Goal: Download file/media

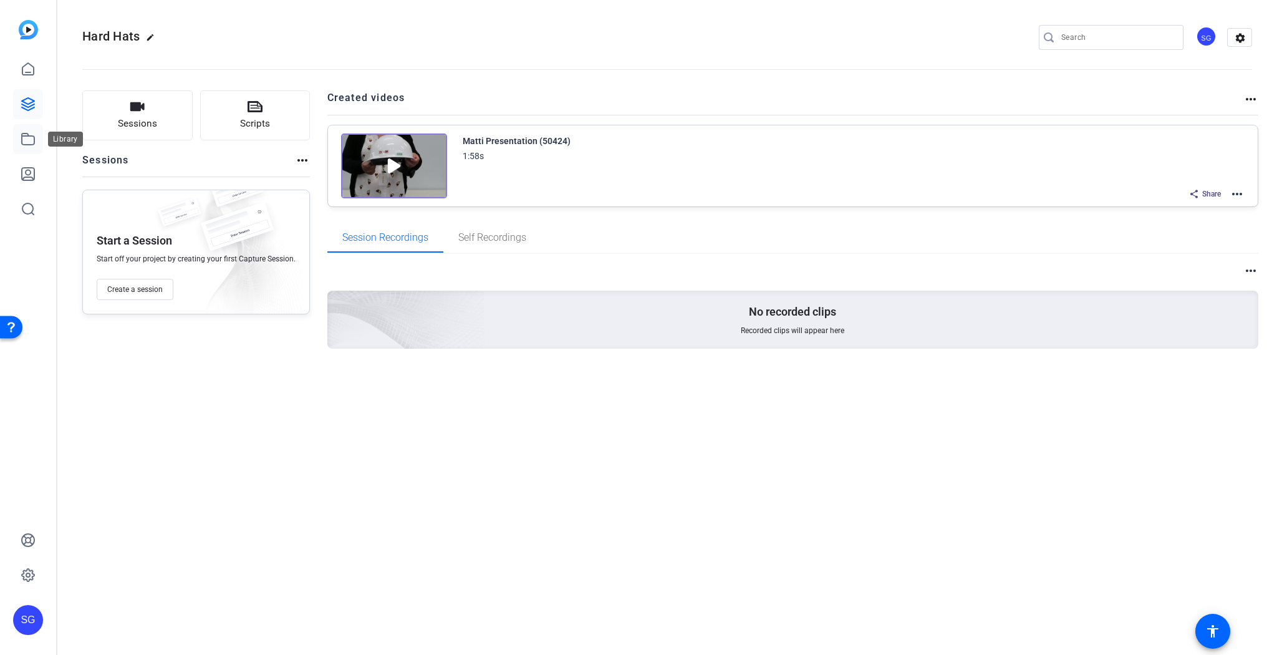
click at [29, 142] on icon at bounding box center [28, 139] width 15 height 15
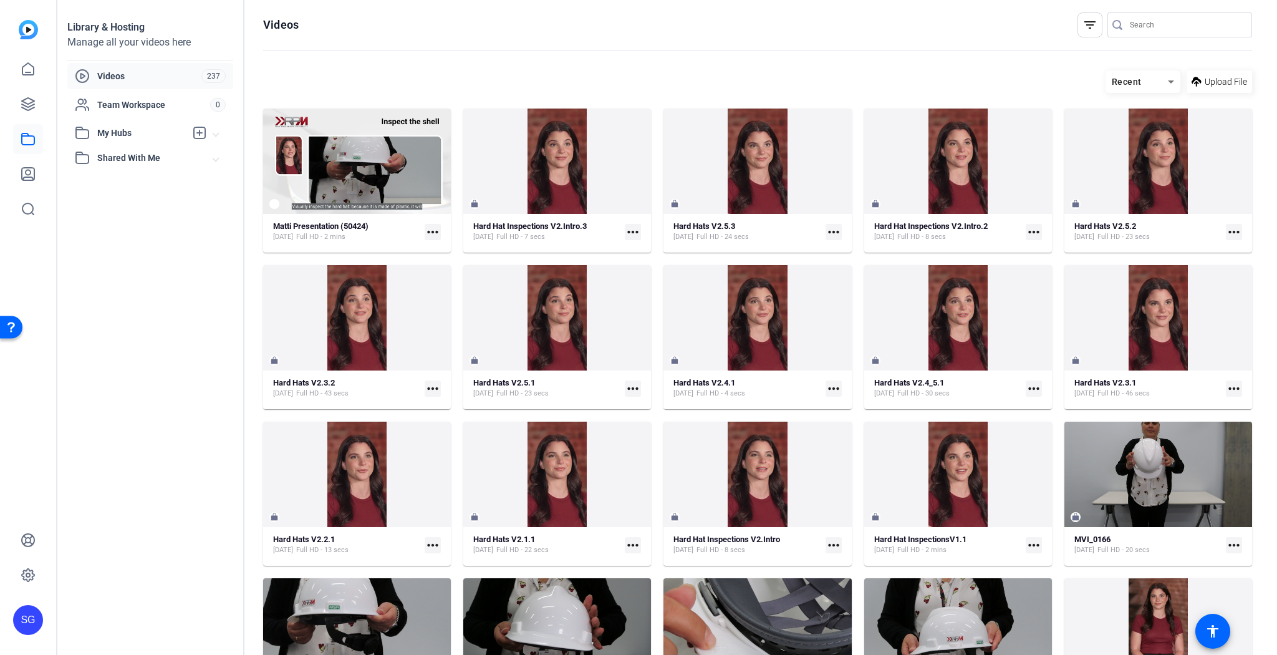
click at [113, 74] on span "Videos" at bounding box center [149, 76] width 104 height 12
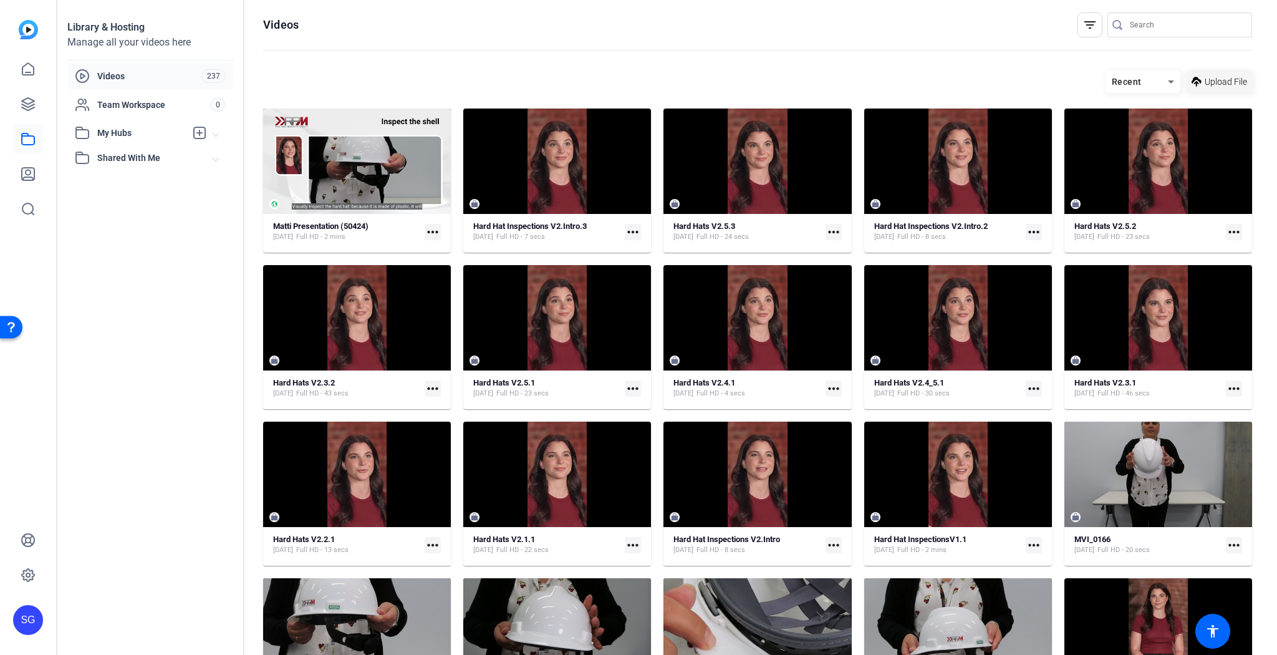
click at [1214, 86] on span "Upload File" at bounding box center [1226, 81] width 42 height 13
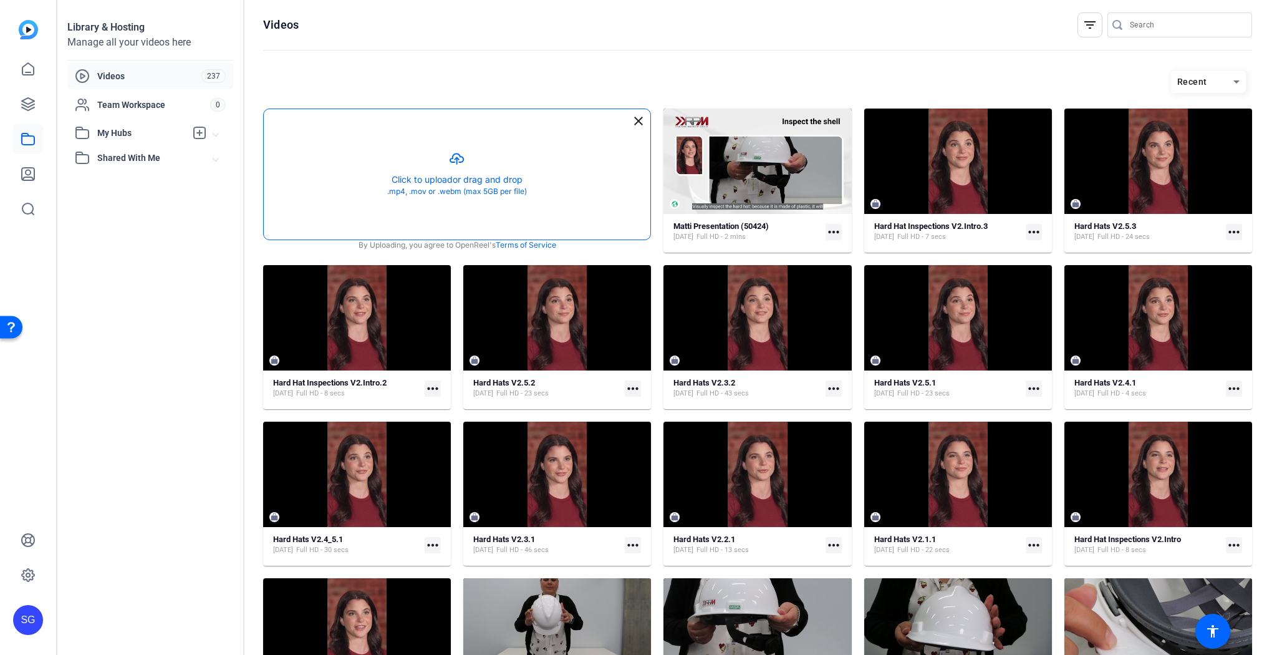
click at [489, 182] on button "button" at bounding box center [457, 174] width 387 height 130
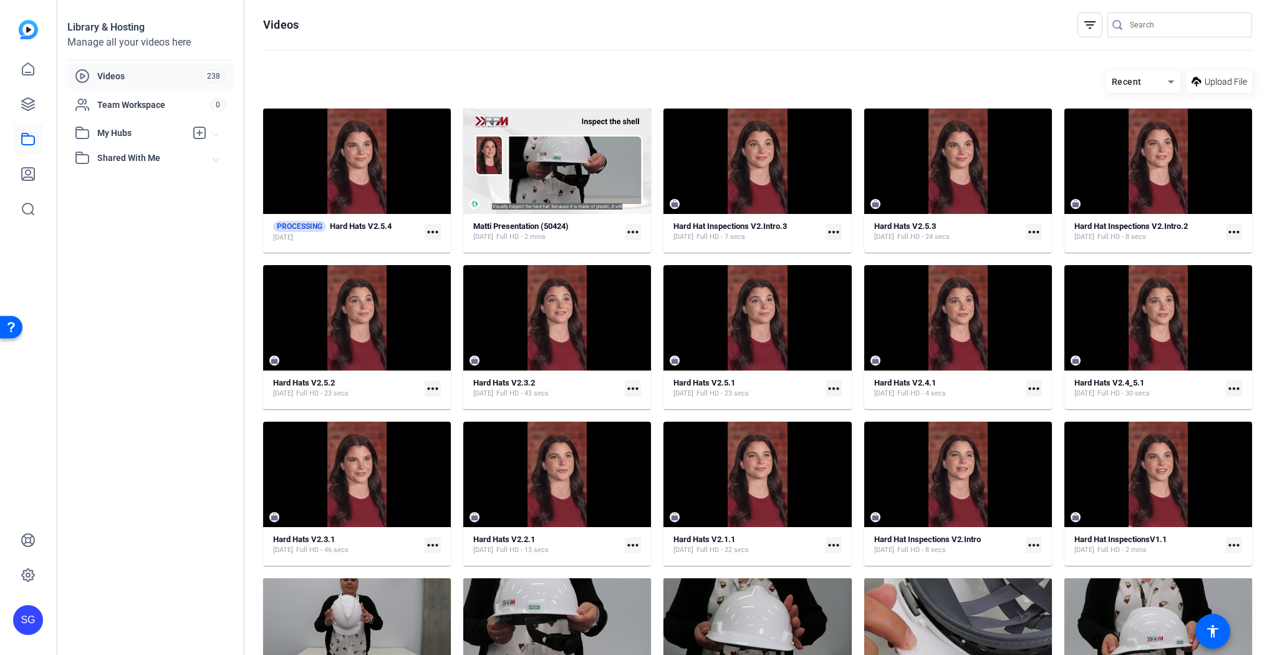
click at [432, 230] on mat-icon "more_horiz" at bounding box center [433, 232] width 16 height 16
click at [462, 251] on span "Manage Hubs" at bounding box center [496, 250] width 125 height 15
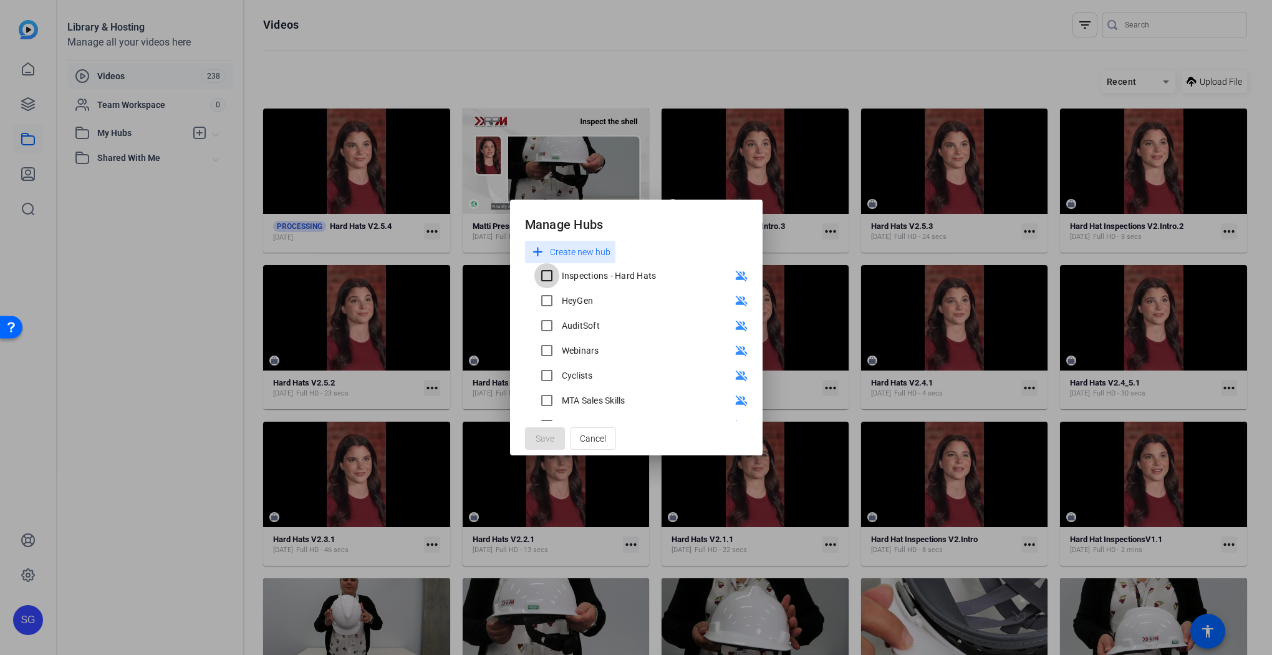
click at [554, 279] on input "Inspections - Hard Hats" at bounding box center [546, 275] width 25 height 25
checkbox input "true"
click at [550, 437] on span "Save" at bounding box center [545, 438] width 19 height 13
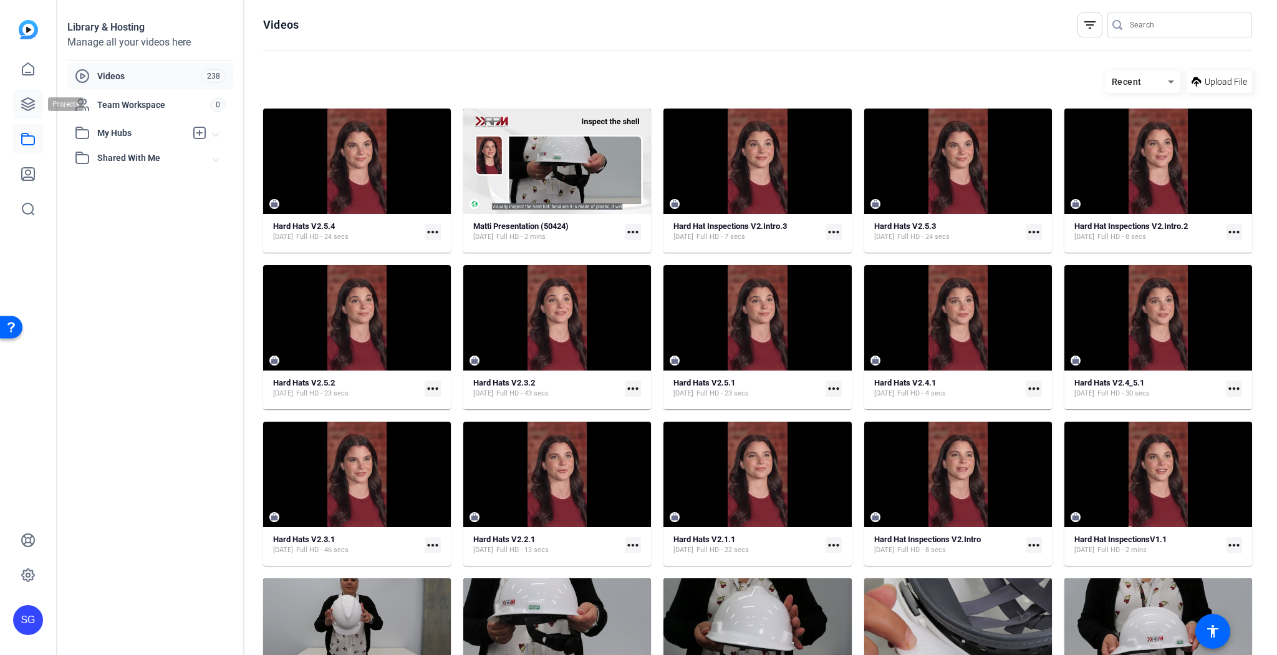
click at [24, 100] on icon at bounding box center [28, 104] width 12 height 12
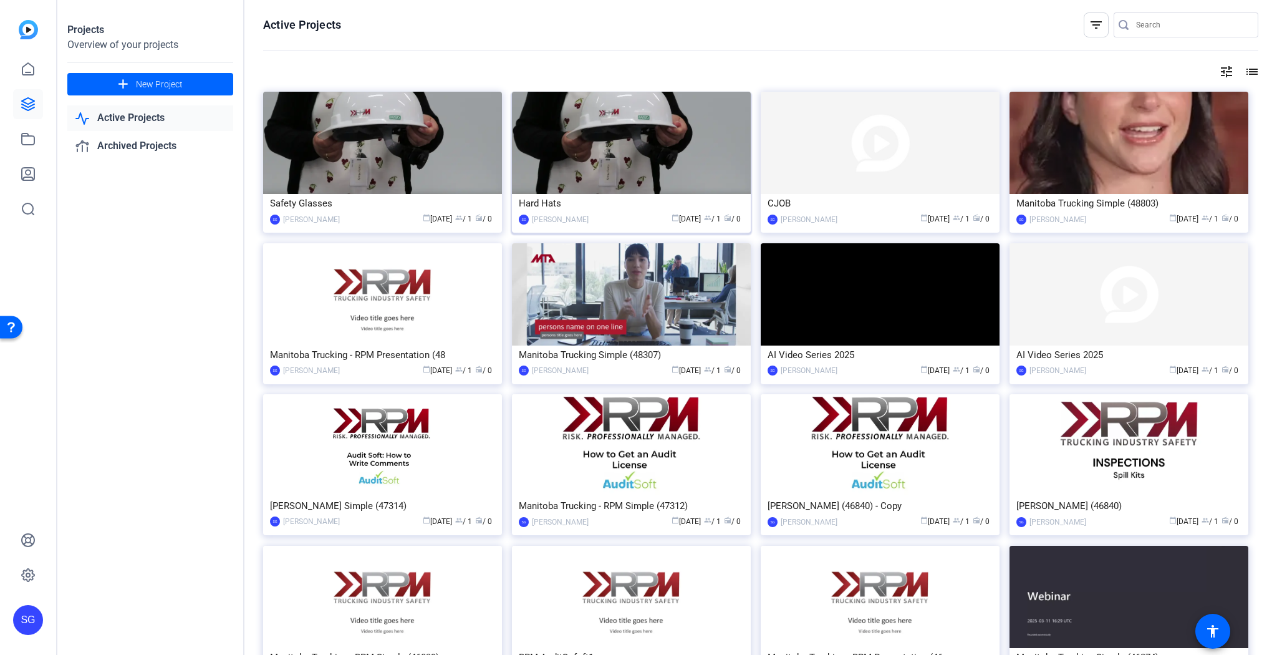
click at [589, 164] on img at bounding box center [631, 143] width 239 height 102
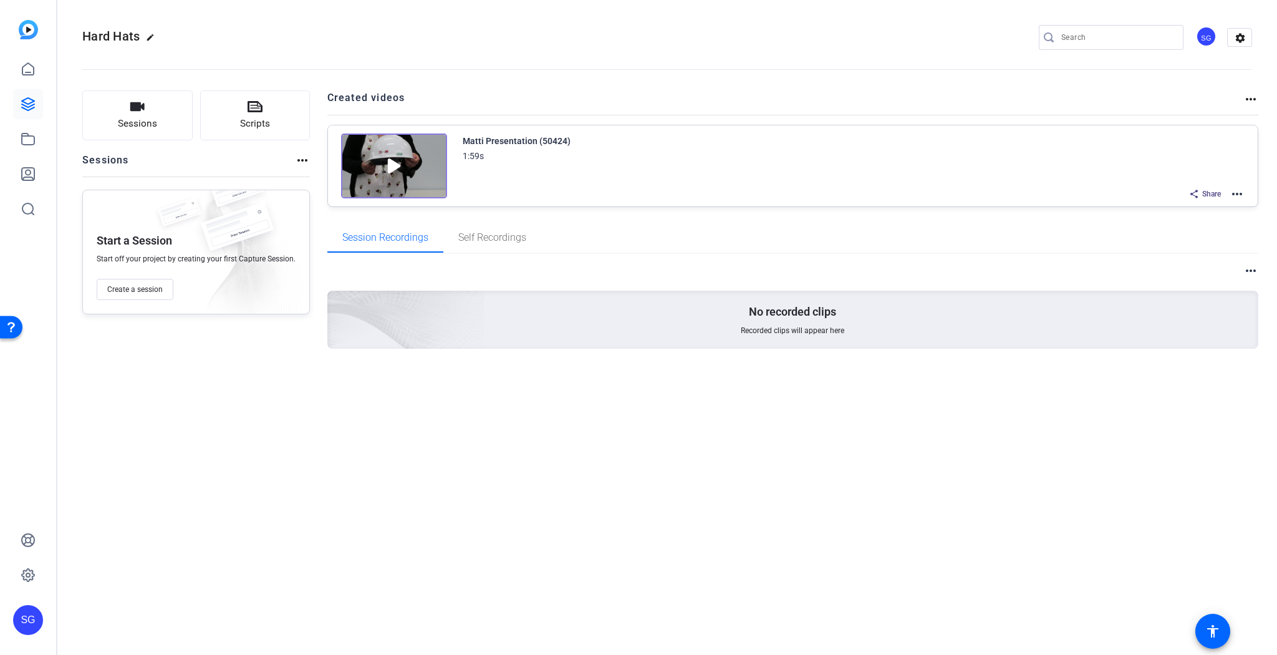
click at [1235, 193] on mat-icon "more_horiz" at bounding box center [1237, 193] width 15 height 15
click at [1189, 208] on span "Edit in Creator" at bounding box center [1192, 208] width 87 height 15
click at [25, 133] on icon at bounding box center [28, 138] width 12 height 11
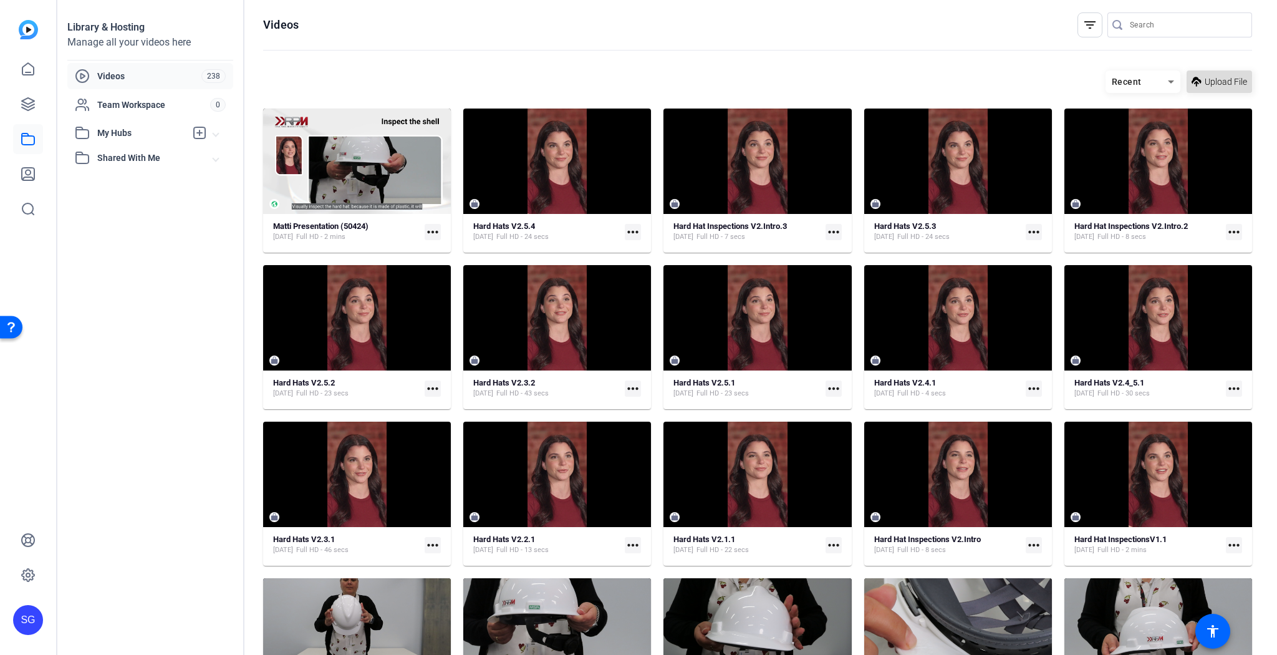
click at [1224, 75] on span "Upload File" at bounding box center [1226, 81] width 42 height 13
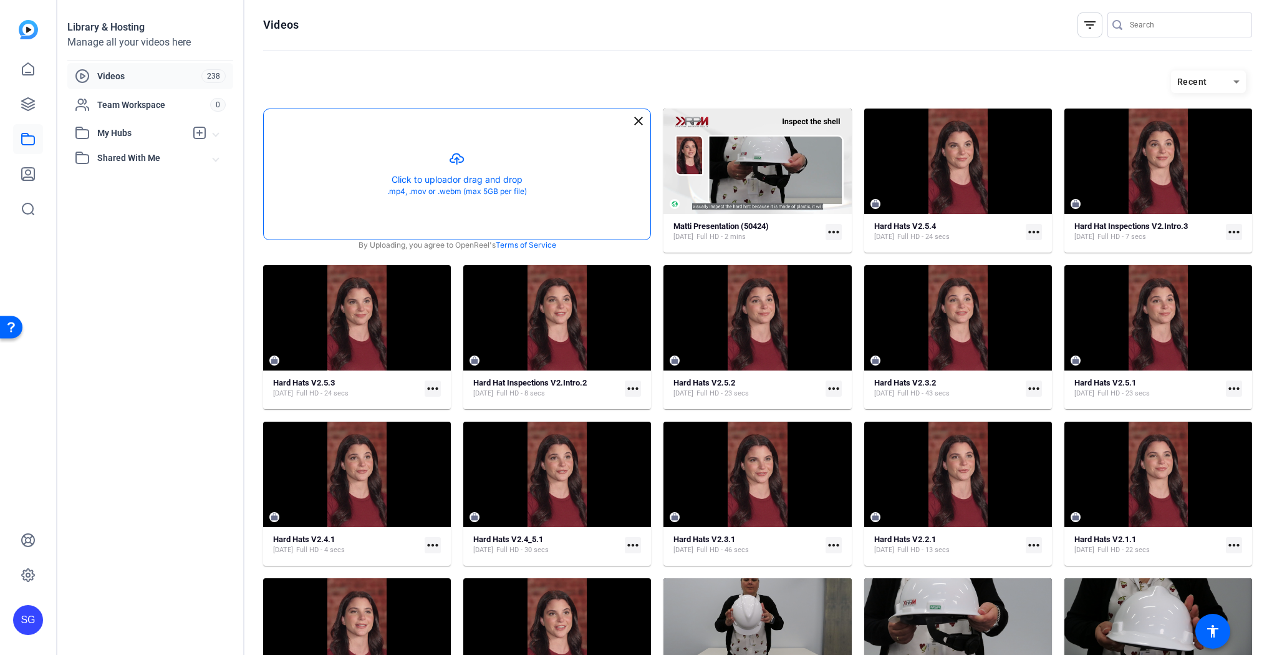
click at [400, 174] on button "button" at bounding box center [457, 174] width 387 height 130
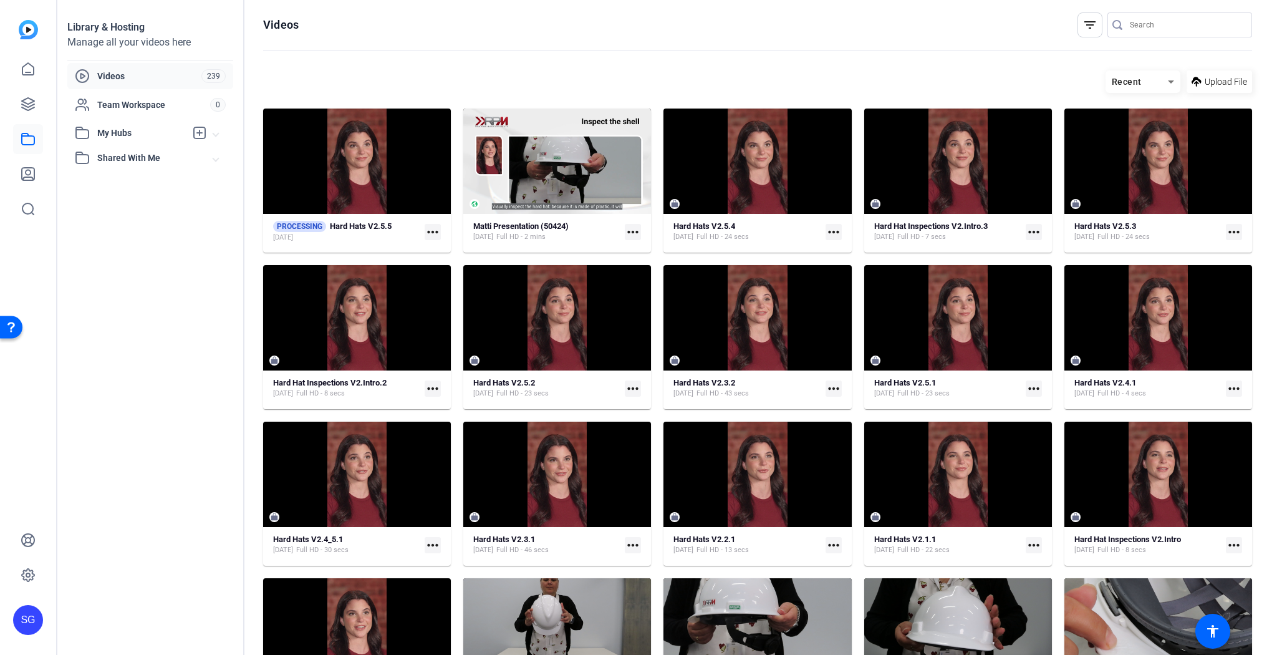
click at [435, 230] on mat-icon "more_horiz" at bounding box center [433, 232] width 16 height 16
click at [451, 252] on span "Manage Hubs" at bounding box center [496, 250] width 125 height 15
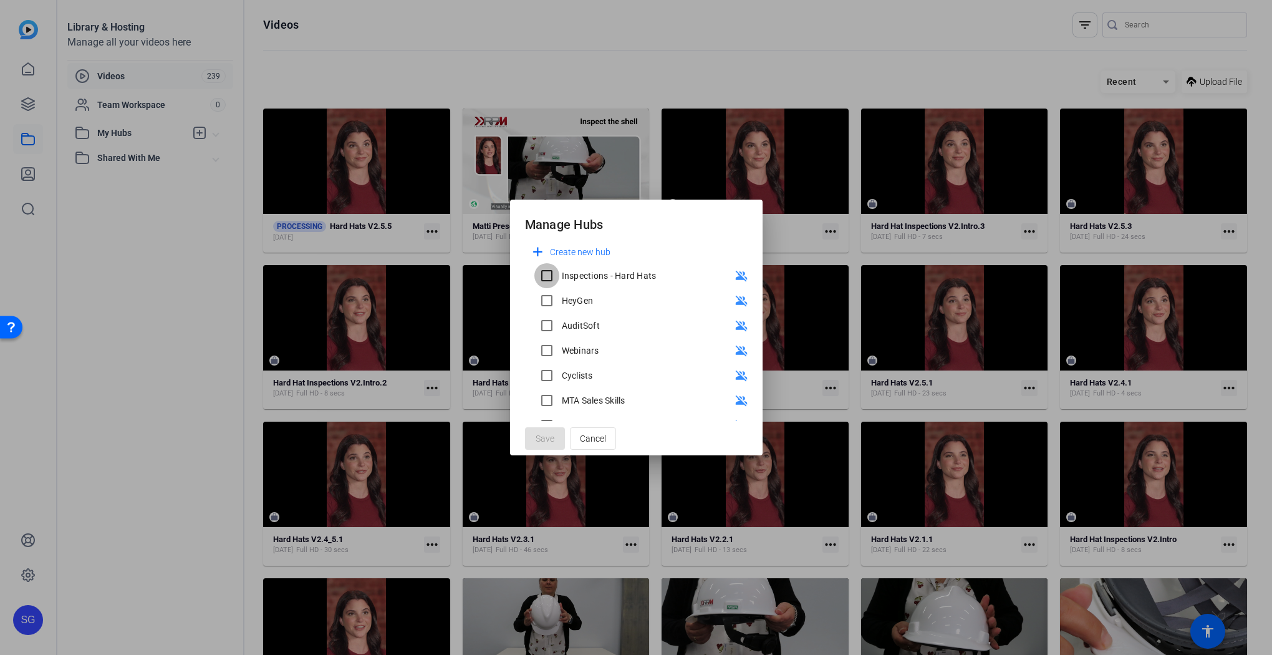
click at [555, 274] on input "Inspections - Hard Hats" at bounding box center [546, 275] width 25 height 25
checkbox input "true"
click at [557, 434] on span at bounding box center [545, 438] width 40 height 30
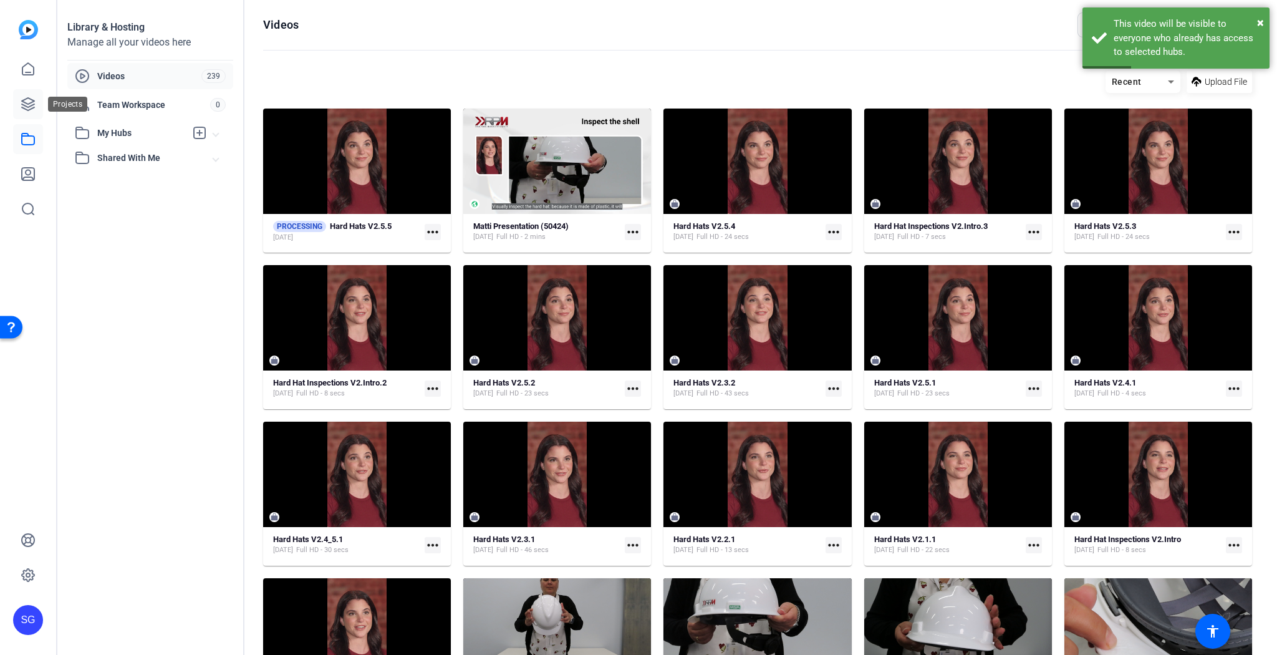
click at [29, 104] on icon at bounding box center [28, 104] width 15 height 15
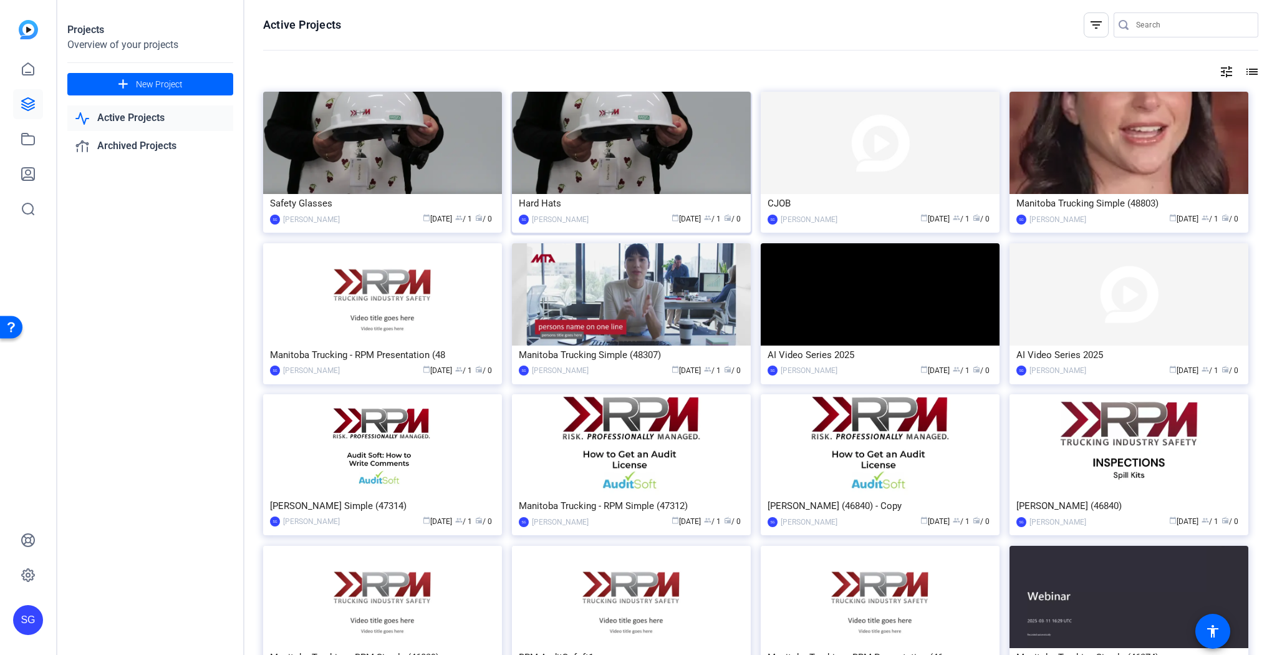
click at [659, 165] on img at bounding box center [631, 143] width 239 height 102
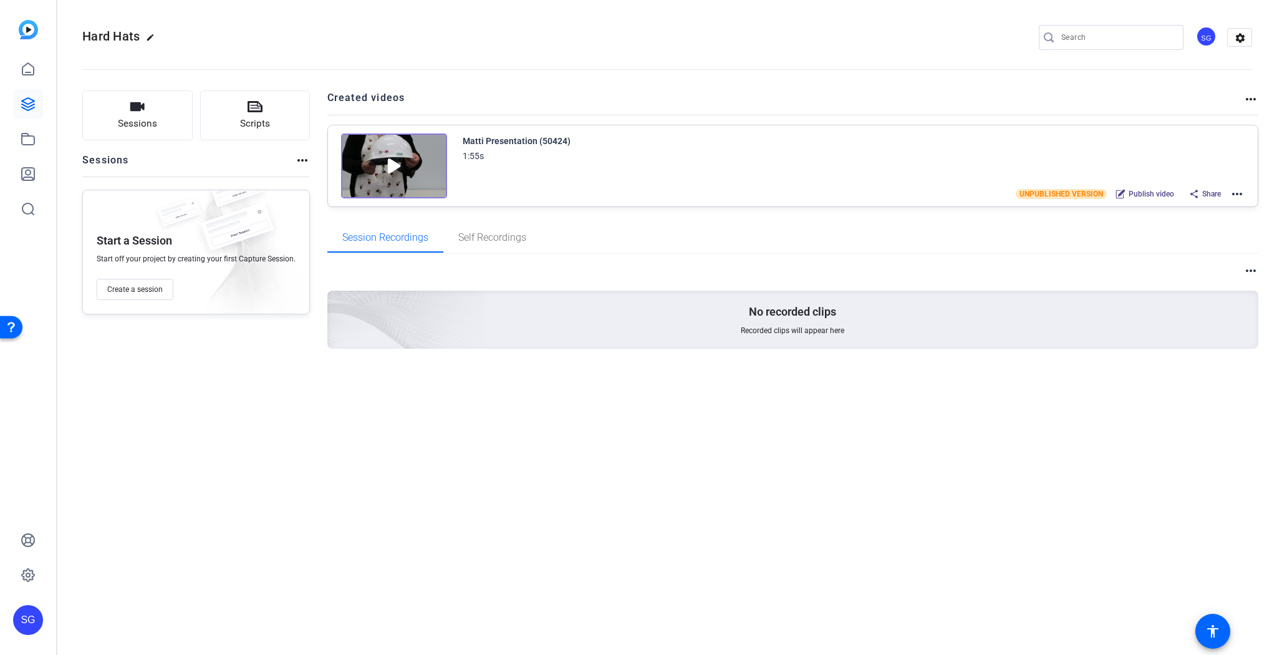
click at [1238, 192] on mat-icon "more_horiz" at bounding box center [1237, 193] width 15 height 15
click at [1189, 206] on span "Edit in Creator" at bounding box center [1192, 208] width 87 height 15
click at [27, 139] on icon at bounding box center [28, 139] width 15 height 15
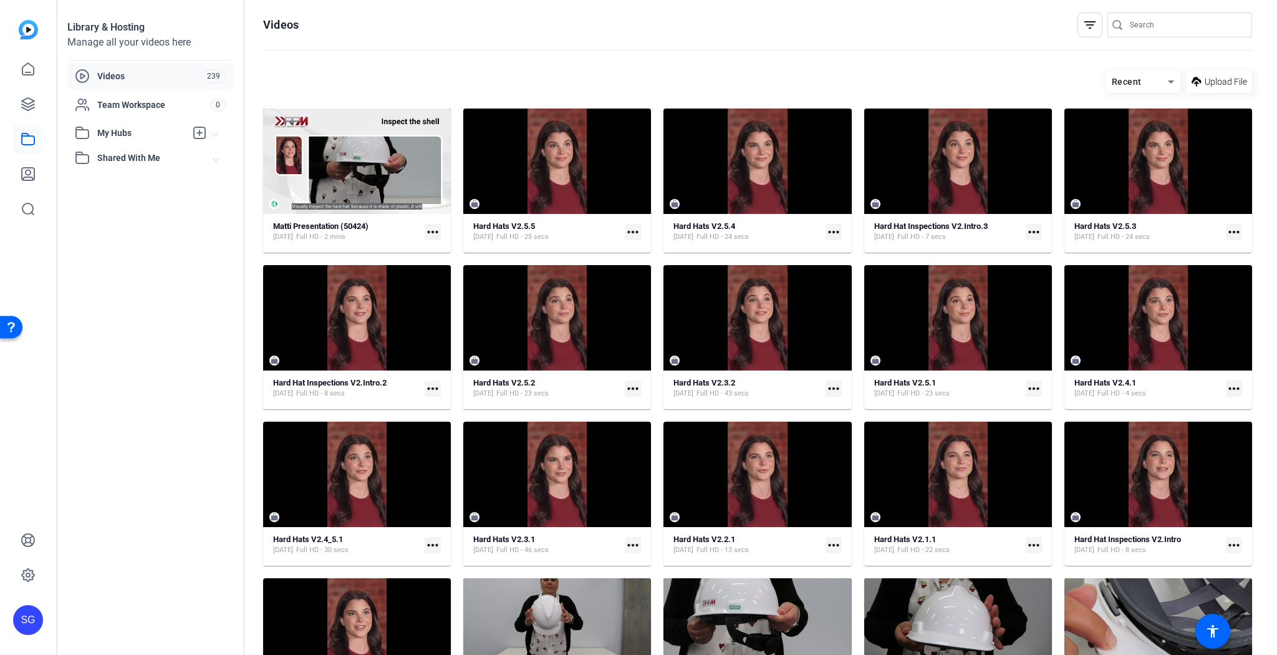
click at [158, 77] on span "Videos" at bounding box center [149, 76] width 104 height 12
click at [832, 231] on mat-icon "more_horiz" at bounding box center [834, 232] width 16 height 16
click at [561, 231] on div at bounding box center [638, 327] width 1277 height 655
click at [635, 228] on mat-icon "more_horiz" at bounding box center [633, 232] width 16 height 16
click at [656, 269] on span "Extract Audio" at bounding box center [660, 266] width 55 height 15
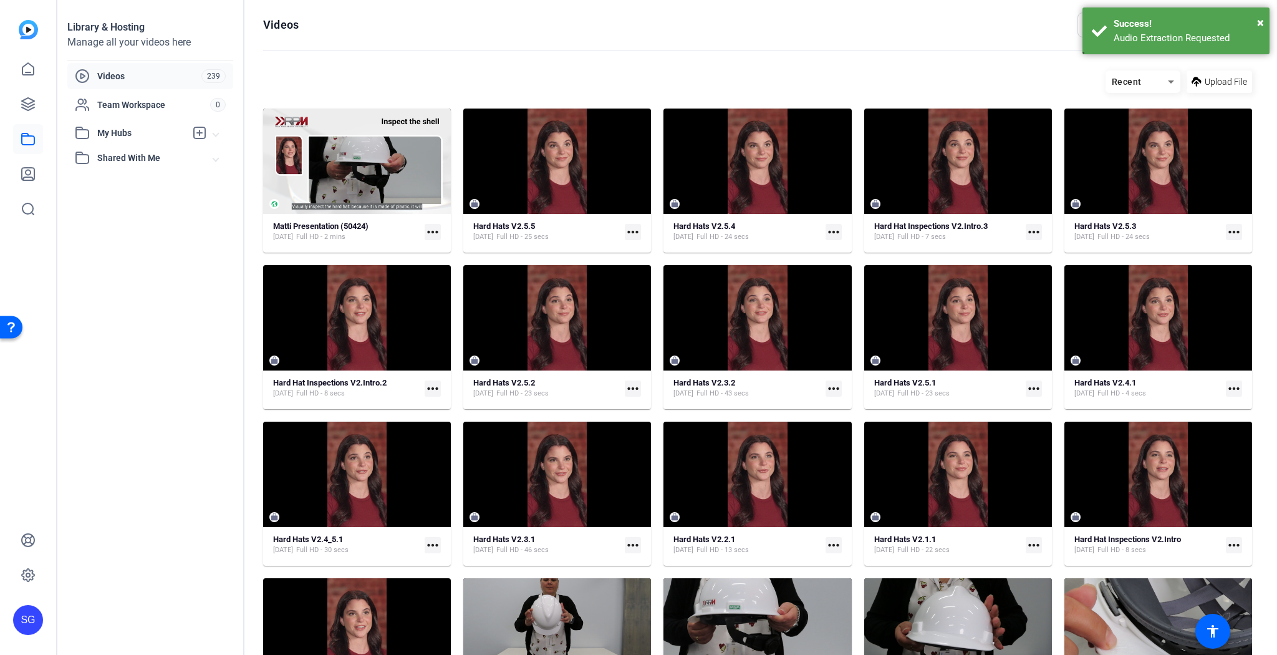
click at [632, 230] on mat-icon "more_horiz" at bounding box center [633, 232] width 16 height 16
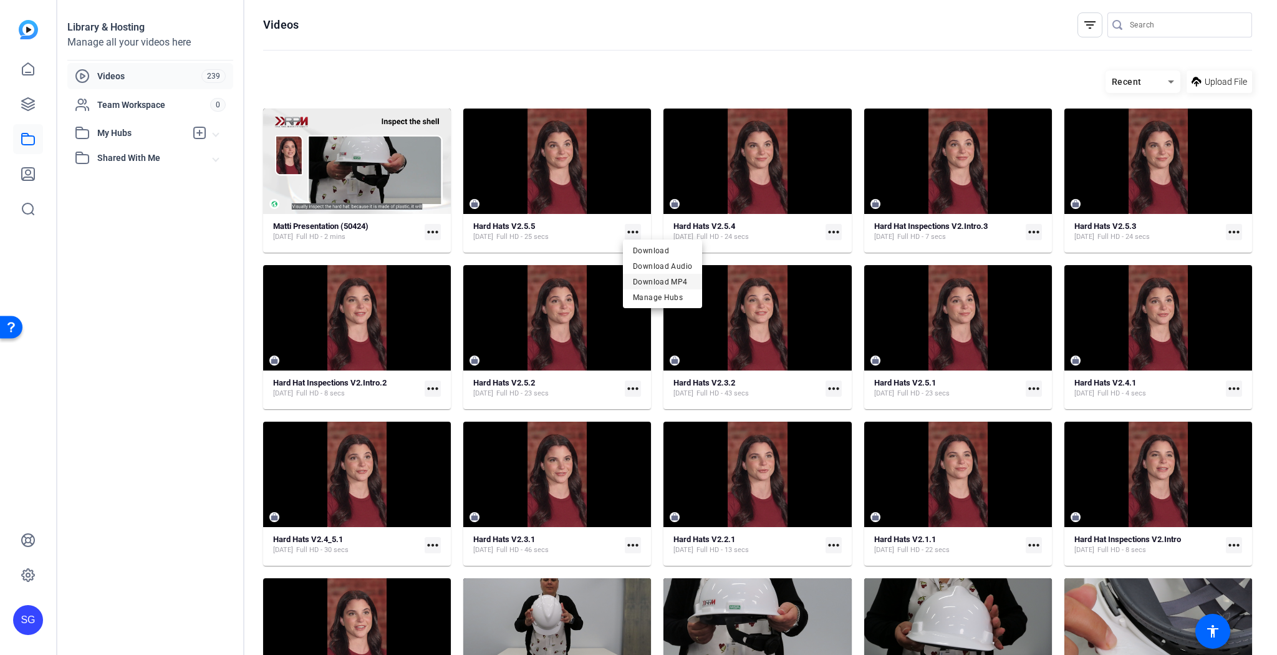
click at [661, 277] on span "Download MP4" at bounding box center [662, 281] width 59 height 15
click at [954, 85] on div "Recent Upload File" at bounding box center [757, 81] width 989 height 22
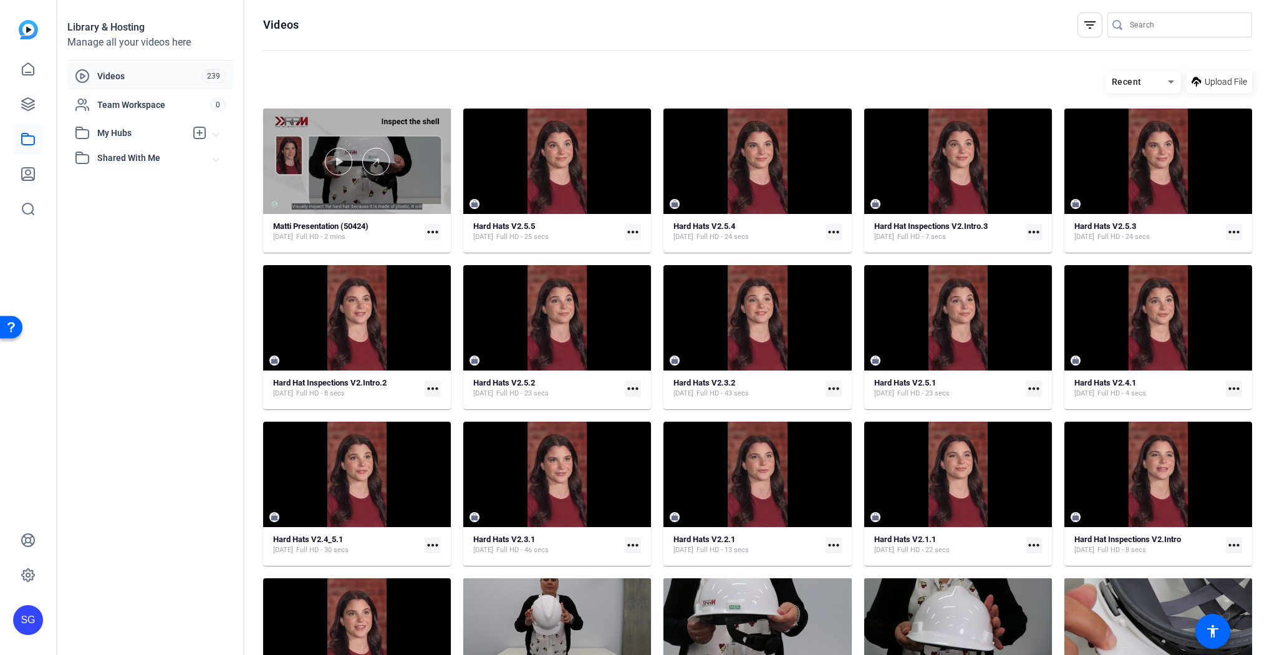
click at [396, 174] on div at bounding box center [357, 161] width 188 height 27
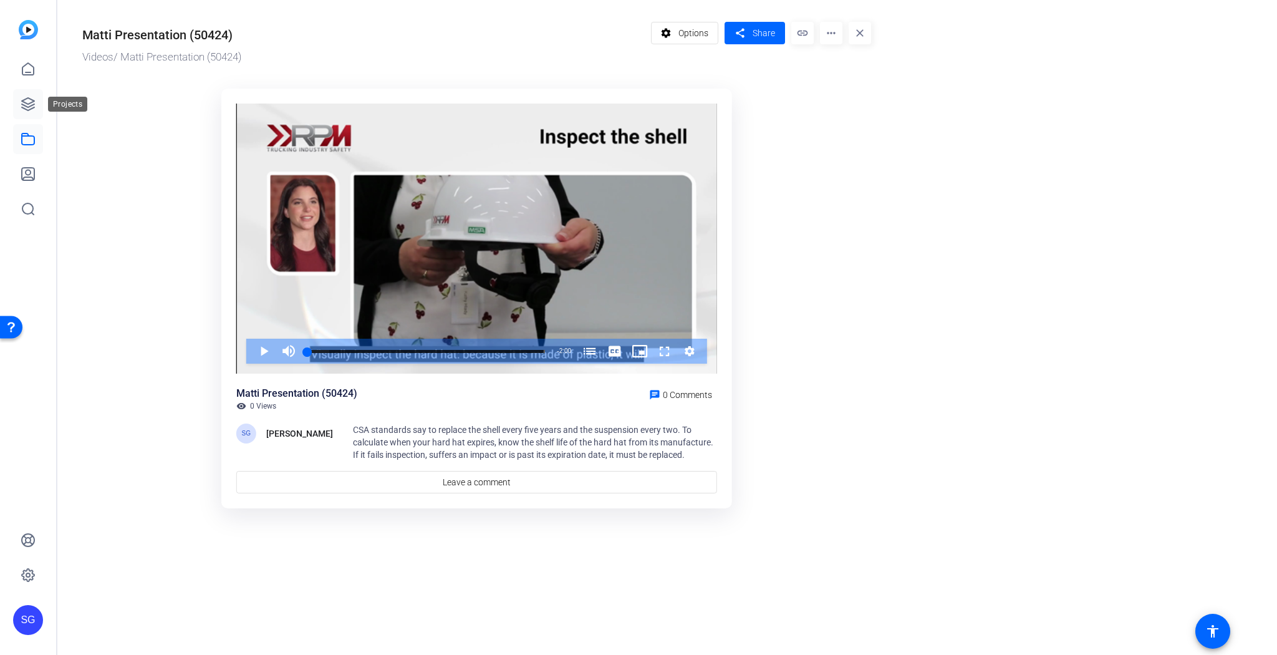
click at [23, 103] on icon at bounding box center [28, 104] width 15 height 15
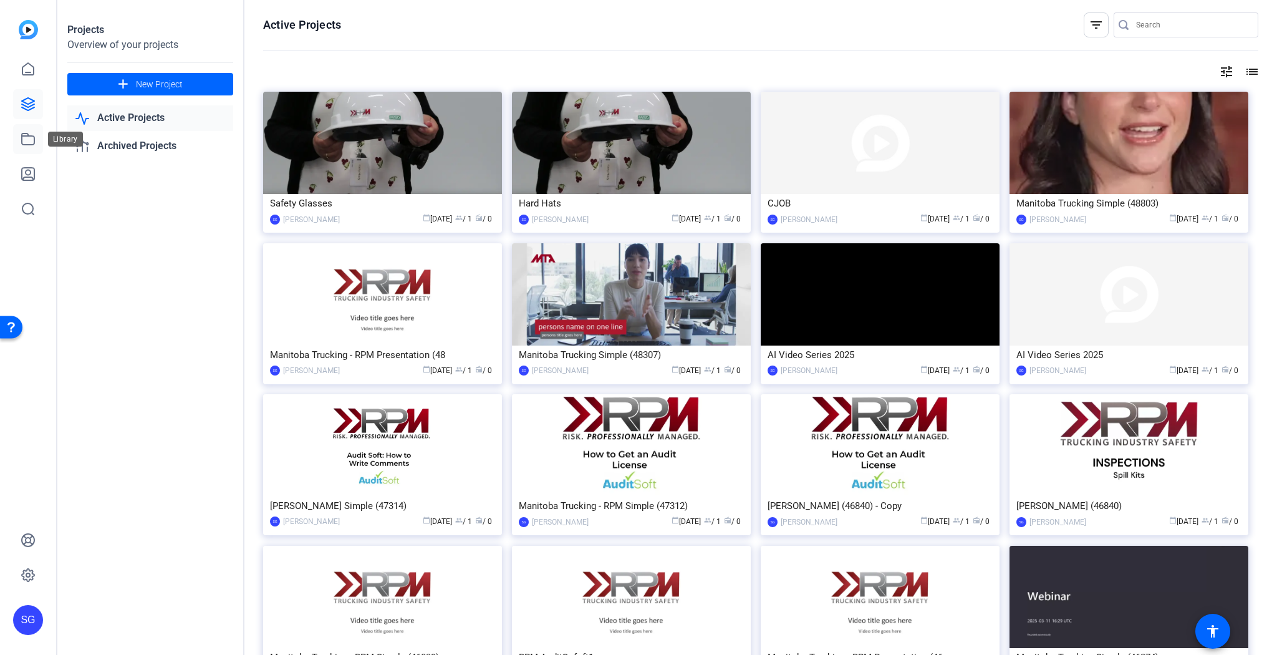
click at [27, 137] on icon at bounding box center [28, 139] width 15 height 15
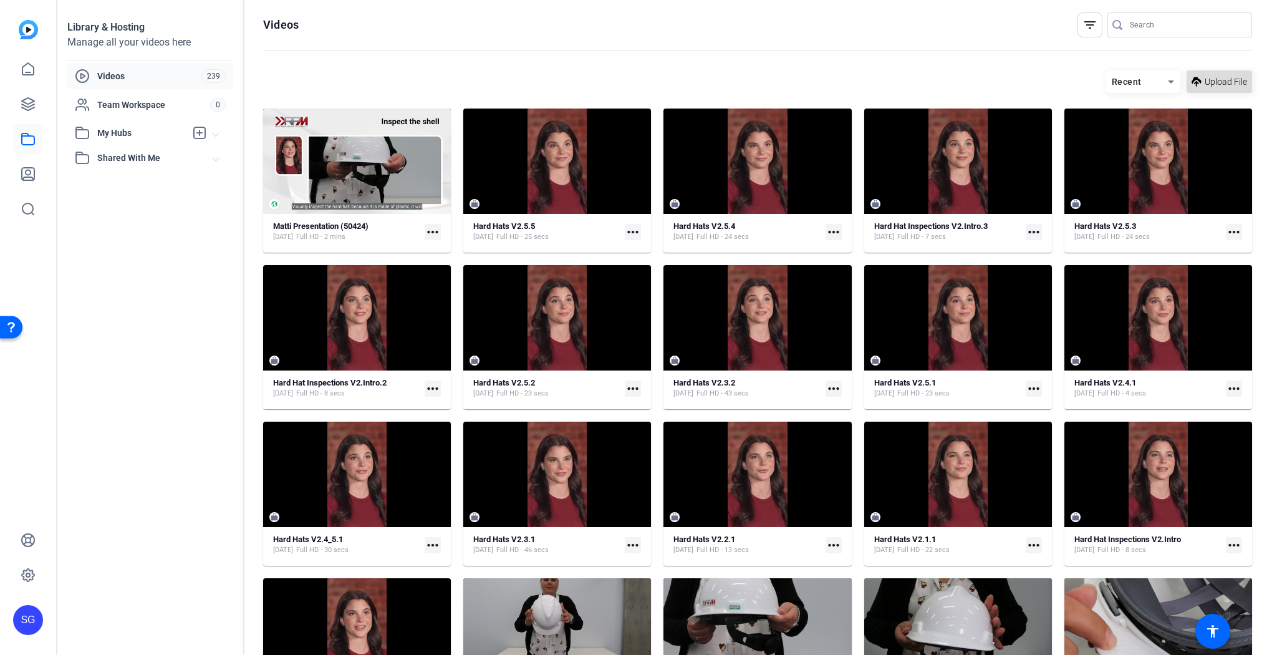
click at [1225, 77] on span "Upload File" at bounding box center [1226, 81] width 42 height 13
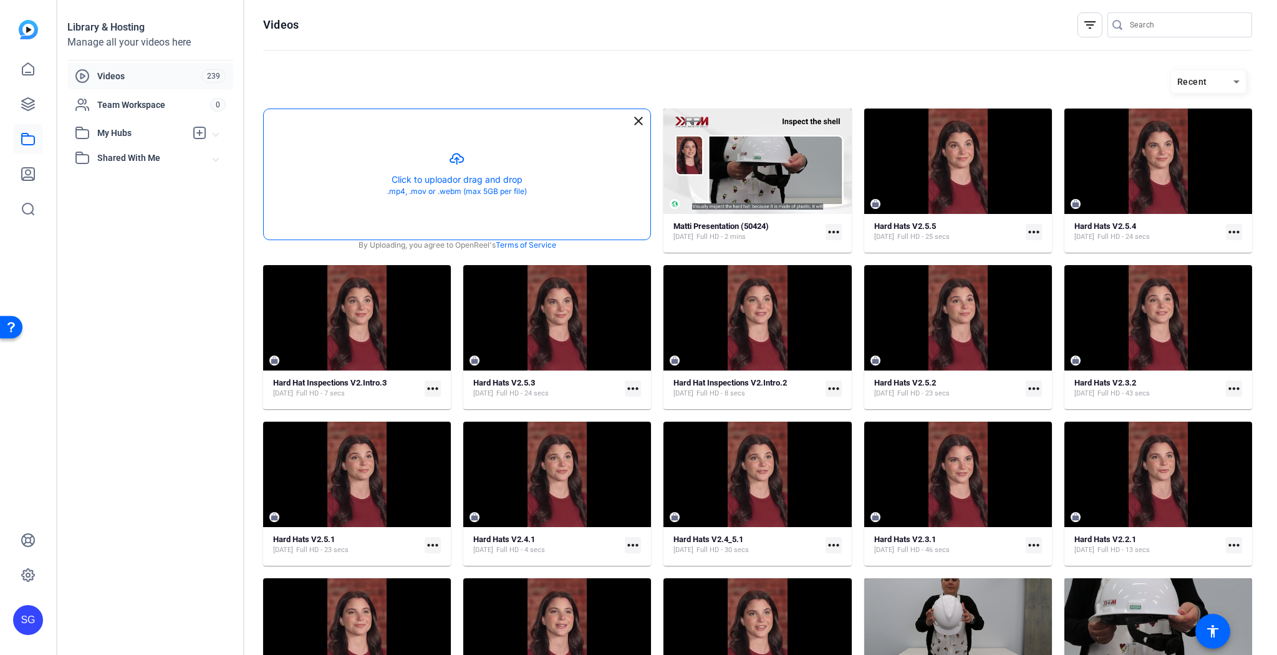
click at [459, 180] on button "button" at bounding box center [457, 174] width 387 height 130
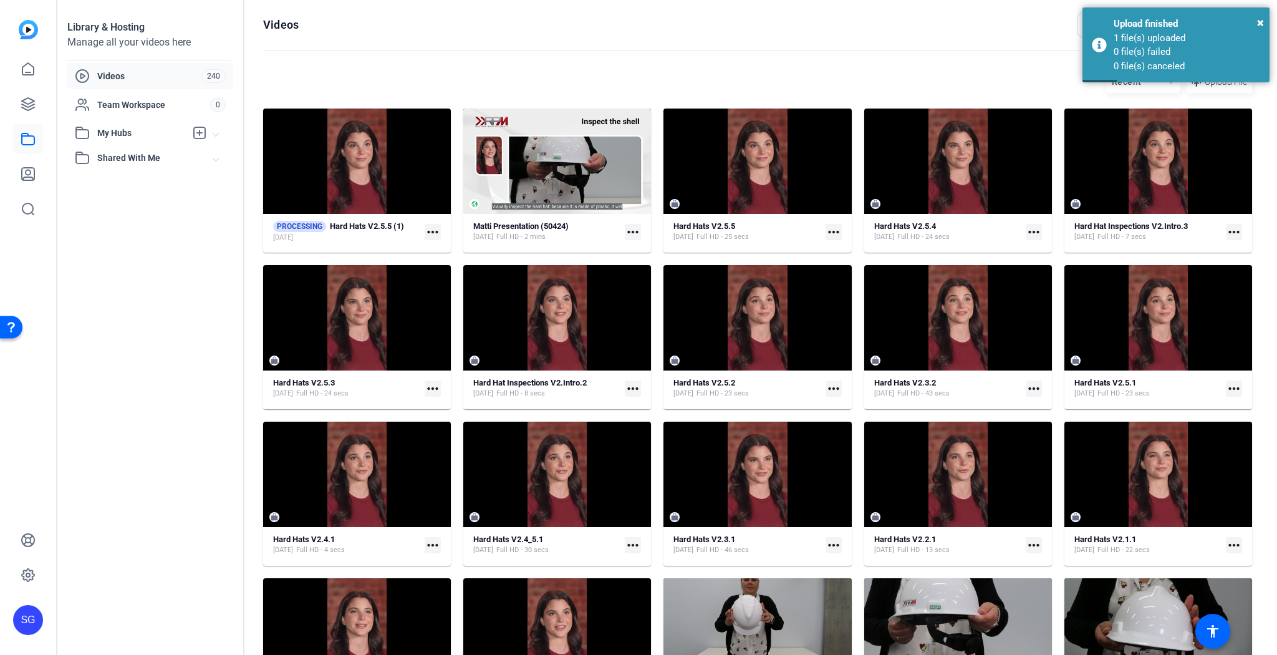
click at [428, 230] on mat-icon "more_horiz" at bounding box center [433, 232] width 16 height 16
click at [454, 248] on span "Manage Hubs" at bounding box center [496, 250] width 125 height 15
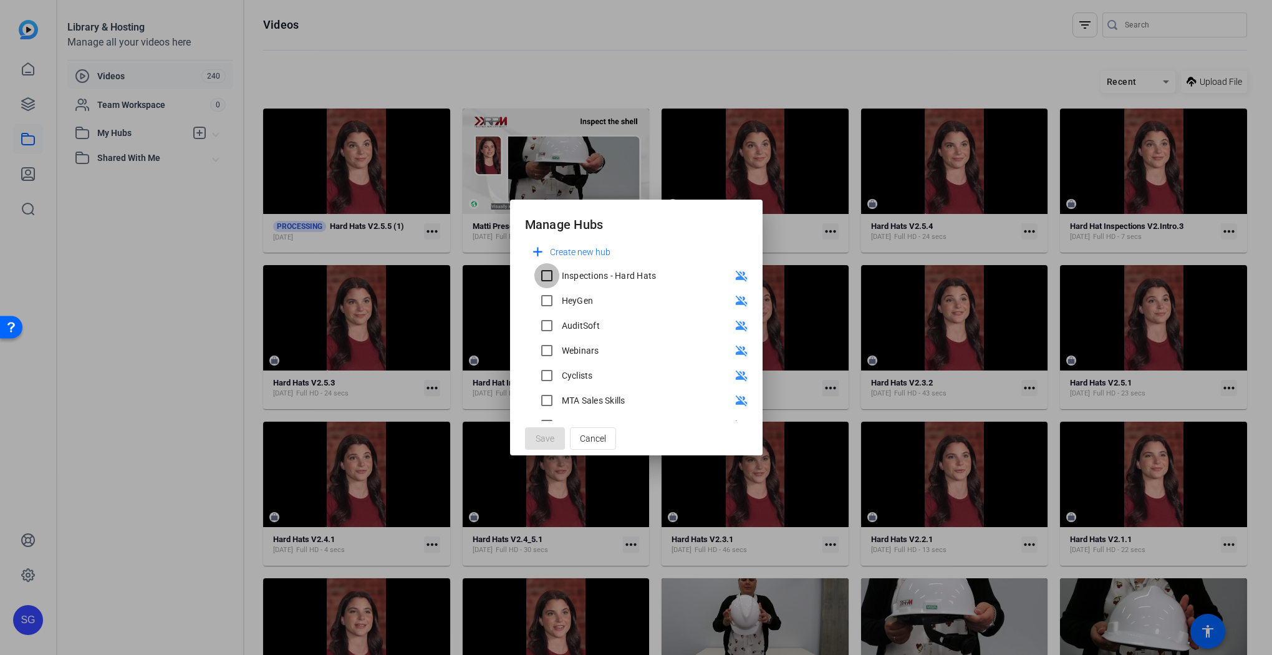
click at [549, 278] on input "Inspections - Hard Hats" at bounding box center [546, 275] width 25 height 25
checkbox input "true"
click at [549, 435] on span "Save" at bounding box center [545, 438] width 19 height 13
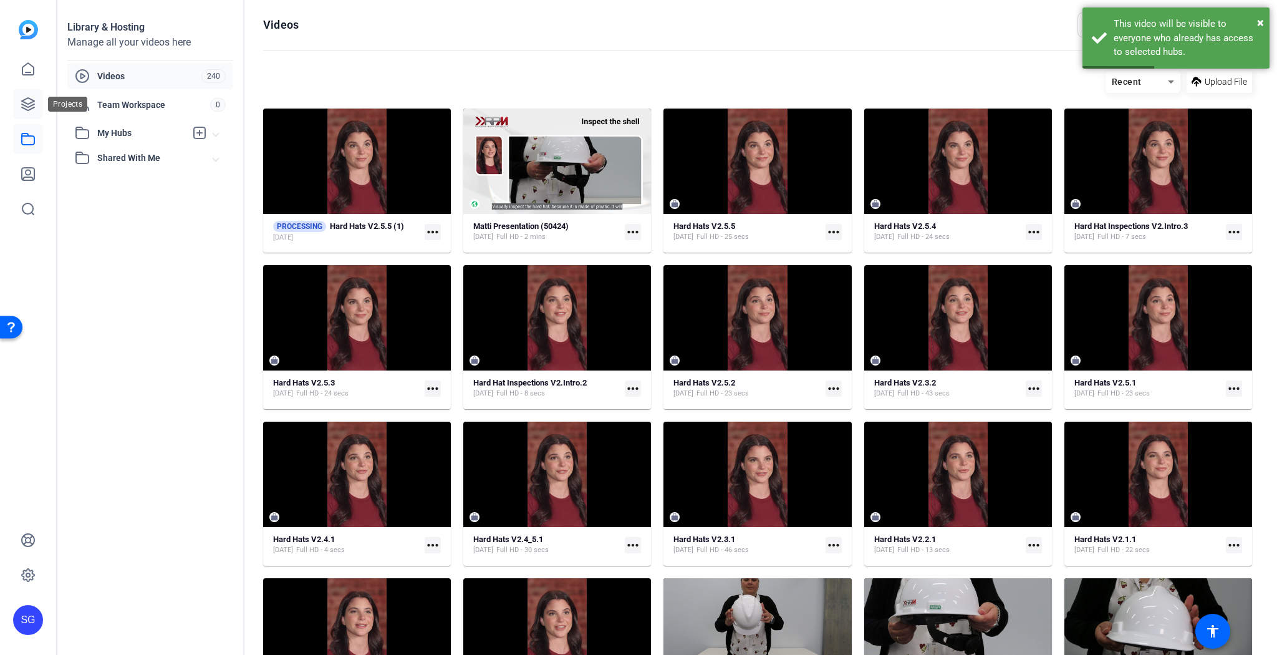
click at [31, 100] on icon at bounding box center [28, 104] width 15 height 15
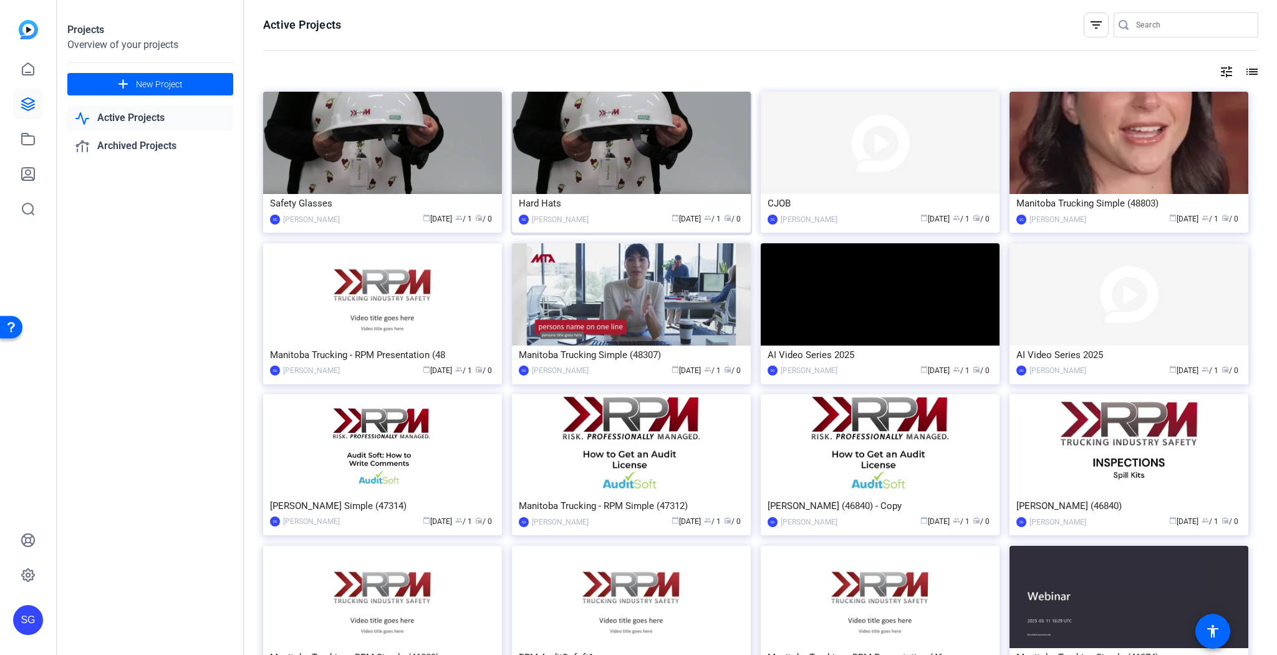
click at [596, 172] on img at bounding box center [631, 143] width 239 height 102
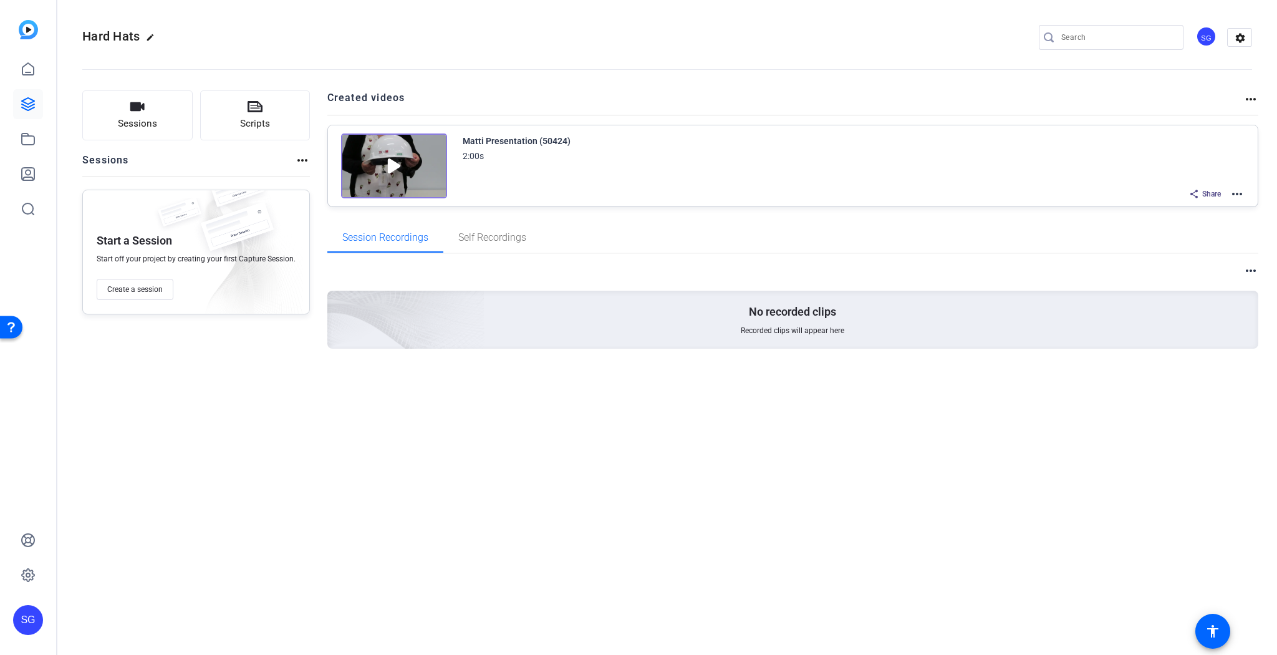
click at [1243, 191] on mat-icon "more_horiz" at bounding box center [1237, 193] width 15 height 15
click at [1189, 210] on span "Edit in Creator" at bounding box center [1192, 208] width 87 height 15
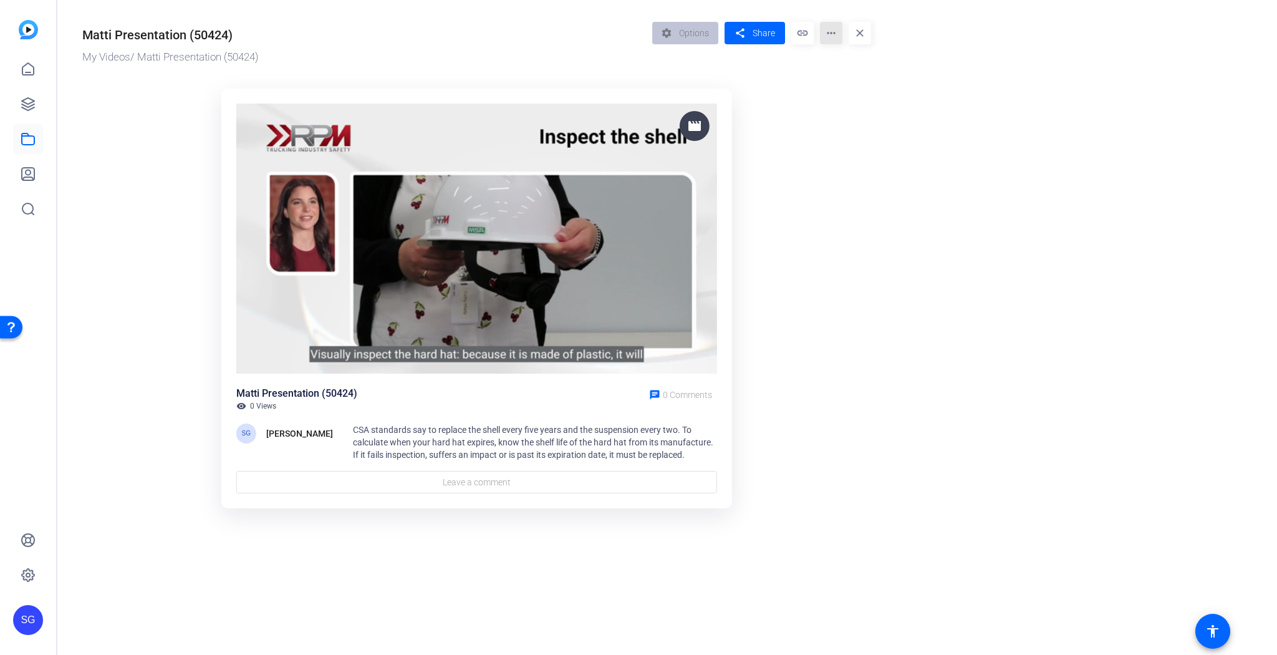
click at [831, 32] on mat-icon "more_horiz" at bounding box center [831, 33] width 22 height 22
click at [0, 0] on div at bounding box center [0, 0] width 0 height 0
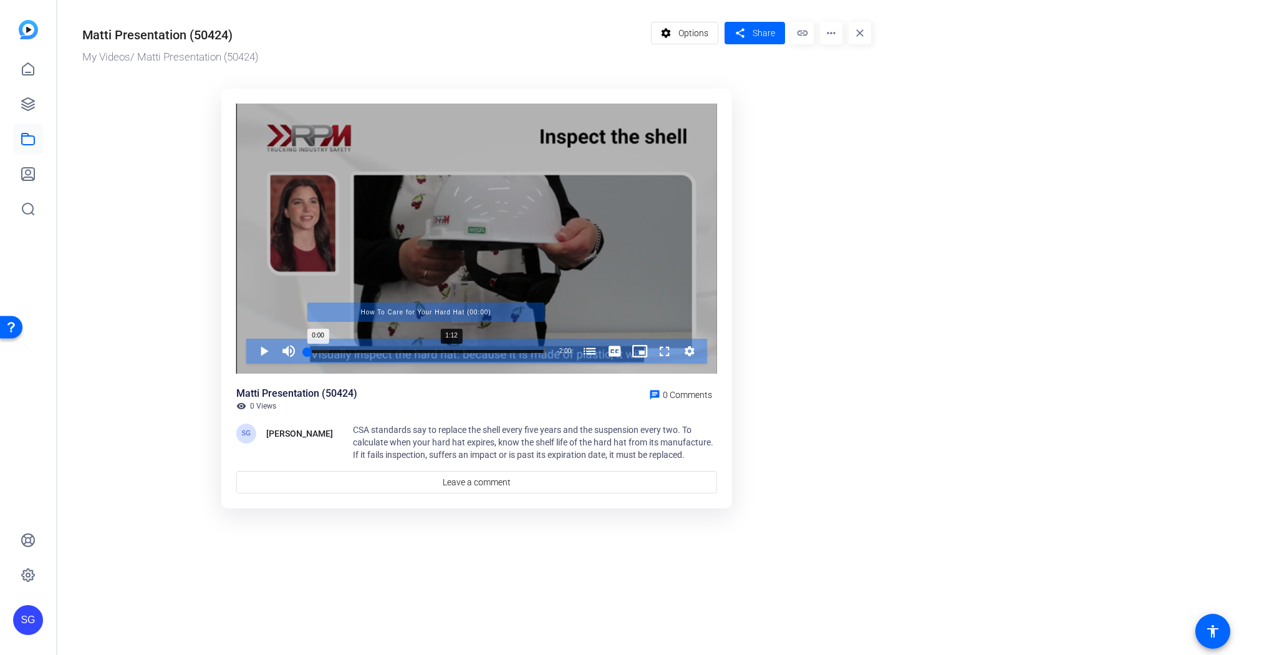
click at [450, 350] on div "Progress Bar" at bounding box center [426, 351] width 238 height 6
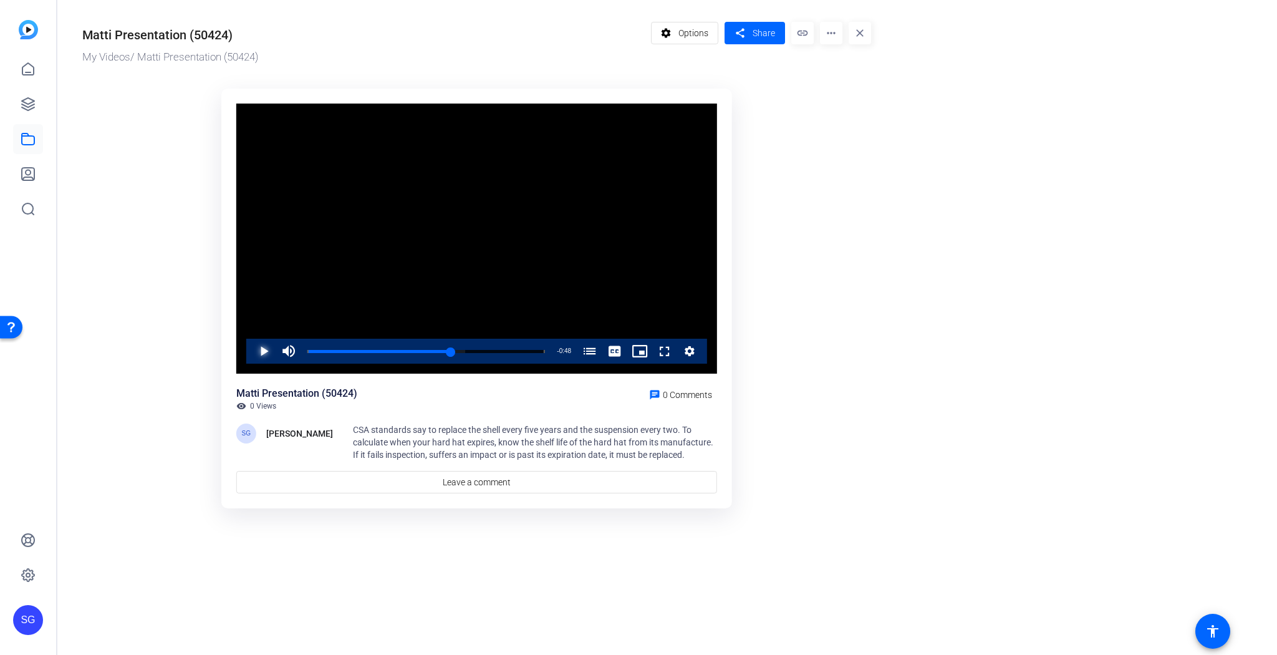
click at [251, 350] on span "Video Player" at bounding box center [251, 351] width 0 height 25
click at [251, 346] on span "Video Player" at bounding box center [251, 351] width 0 height 25
click at [832, 32] on mat-icon "more_horiz" at bounding box center [831, 33] width 22 height 22
click at [847, 101] on span "Download" at bounding box center [856, 102] width 52 height 15
